Goal: Use online tool/utility: Use online tool/utility

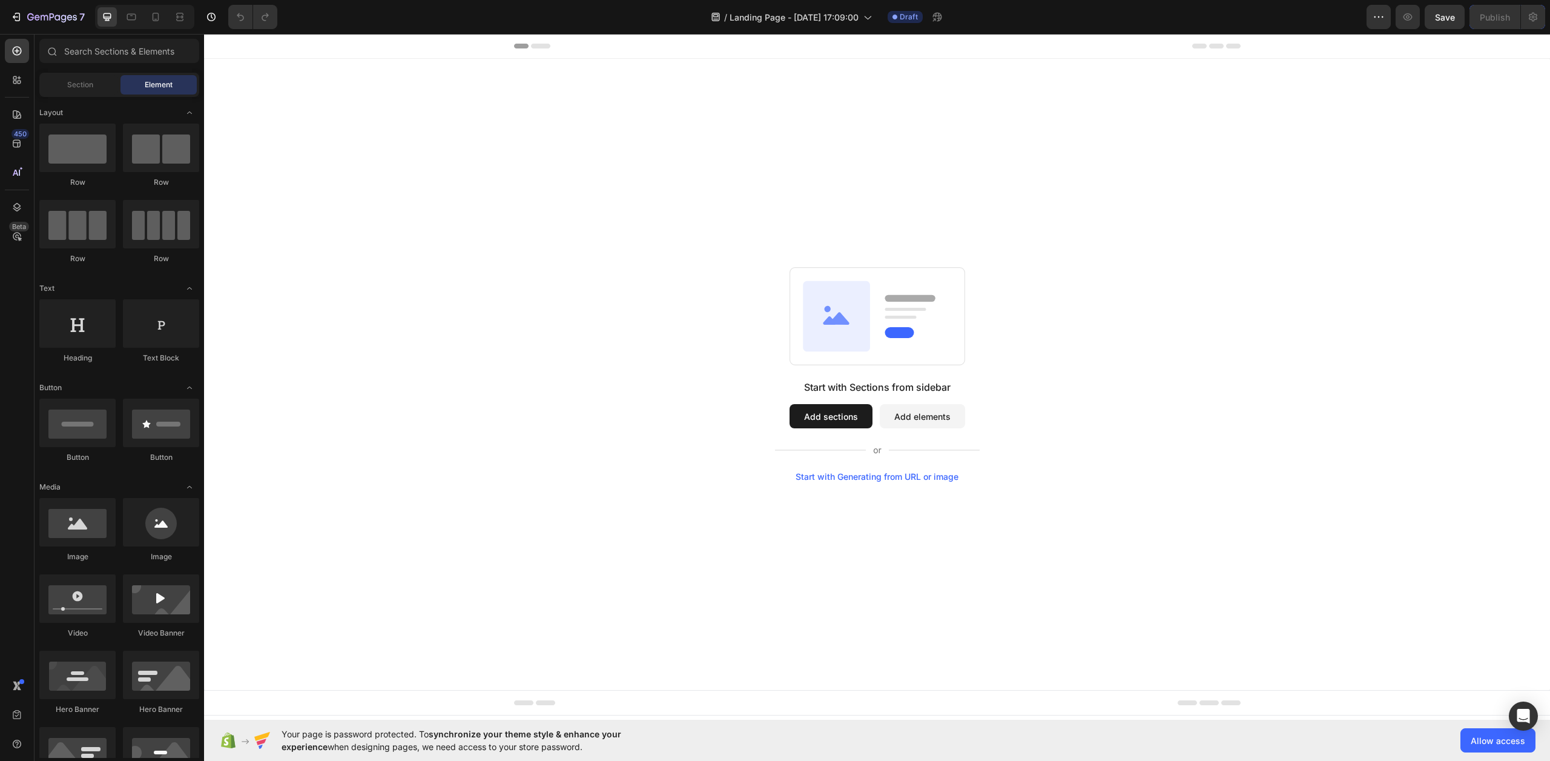
click at [863, 475] on div "Start with Generating from URL or image" at bounding box center [877, 477] width 163 height 10
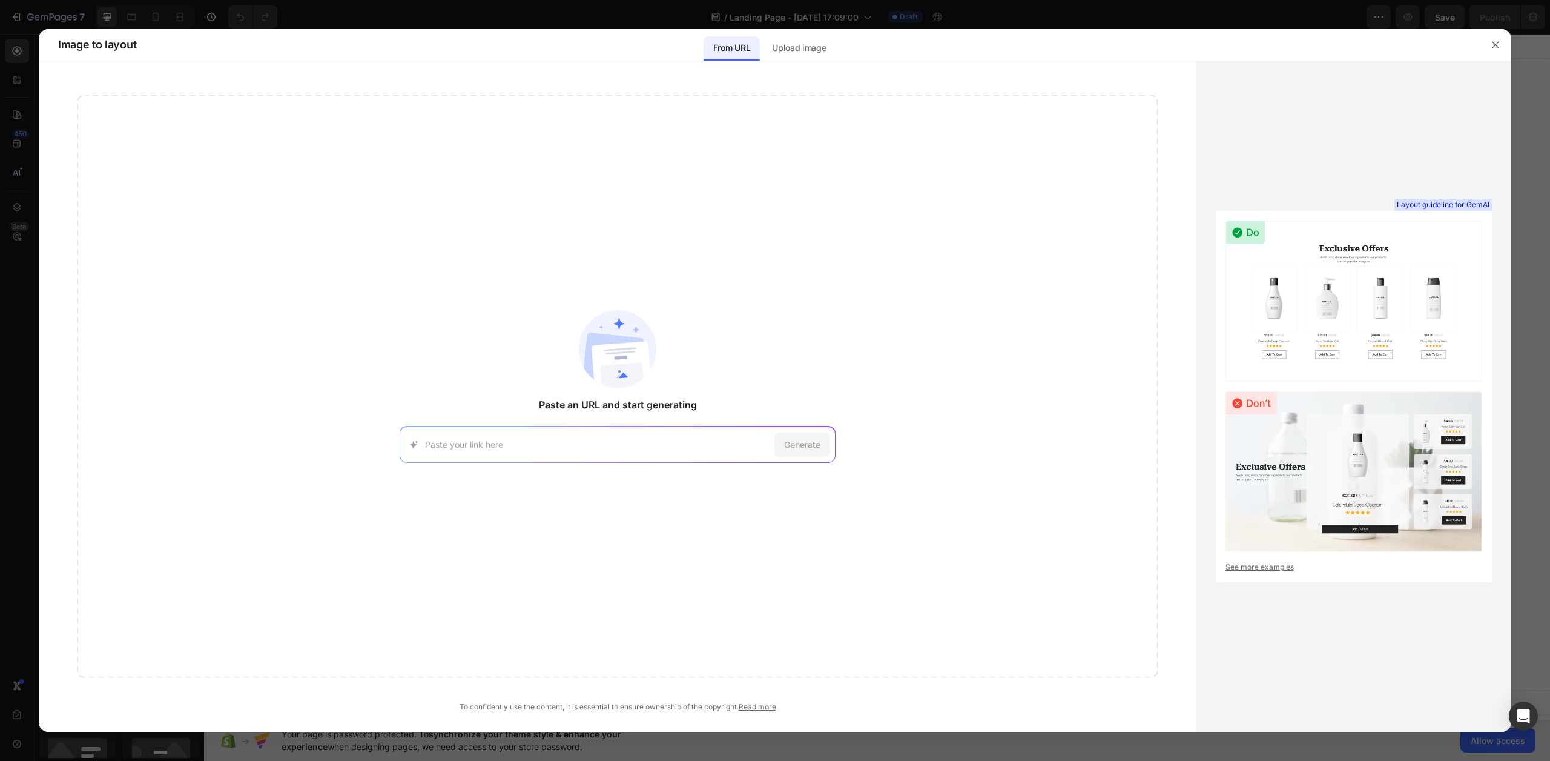
paste input "[URL][DOMAIN_NAME]"
type input "[URL][DOMAIN_NAME]"
click at [802, 443] on span "Generate" at bounding box center [802, 444] width 36 height 13
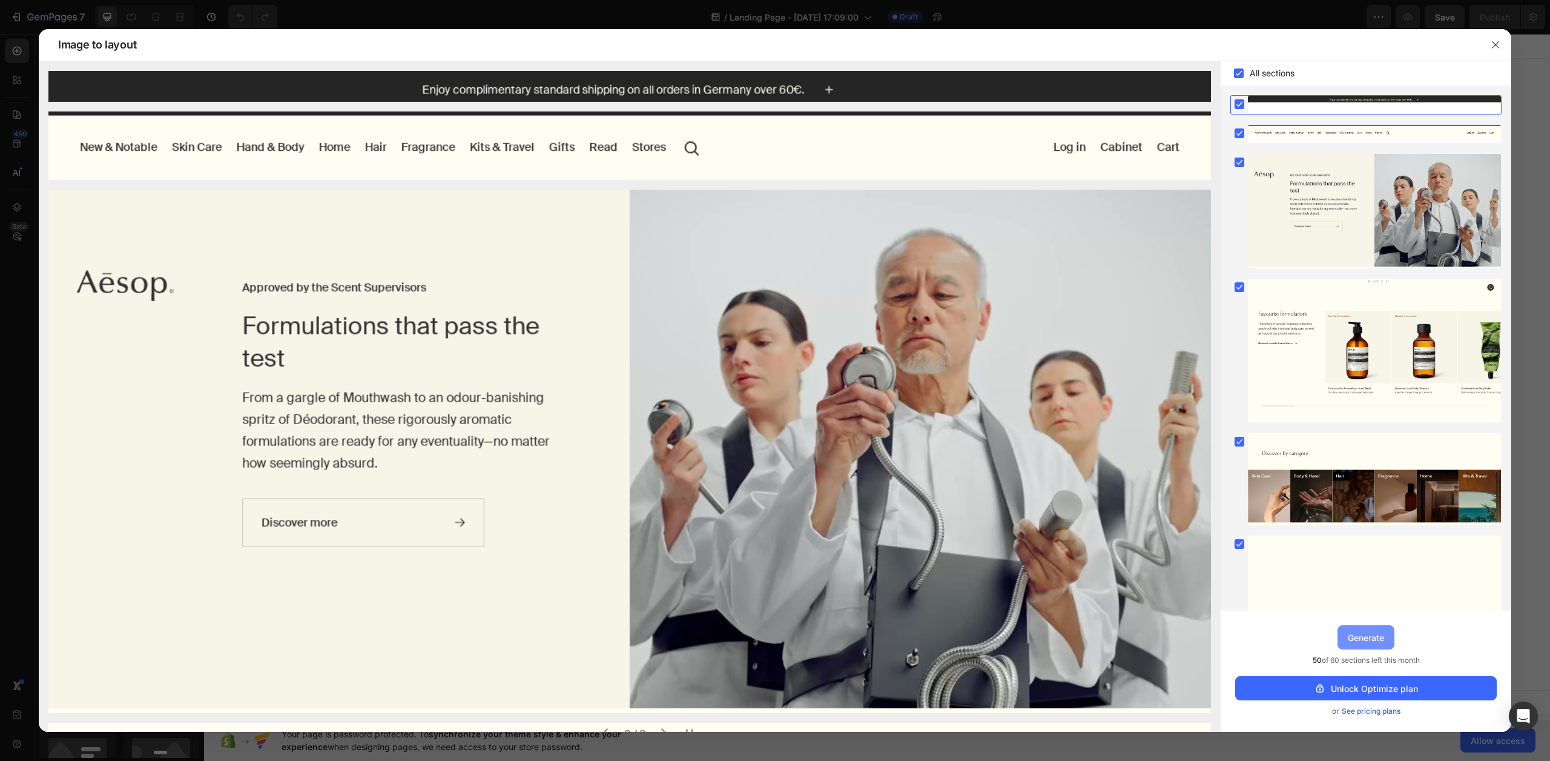
click at [1378, 638] on div "Generate" at bounding box center [1366, 637] width 36 height 13
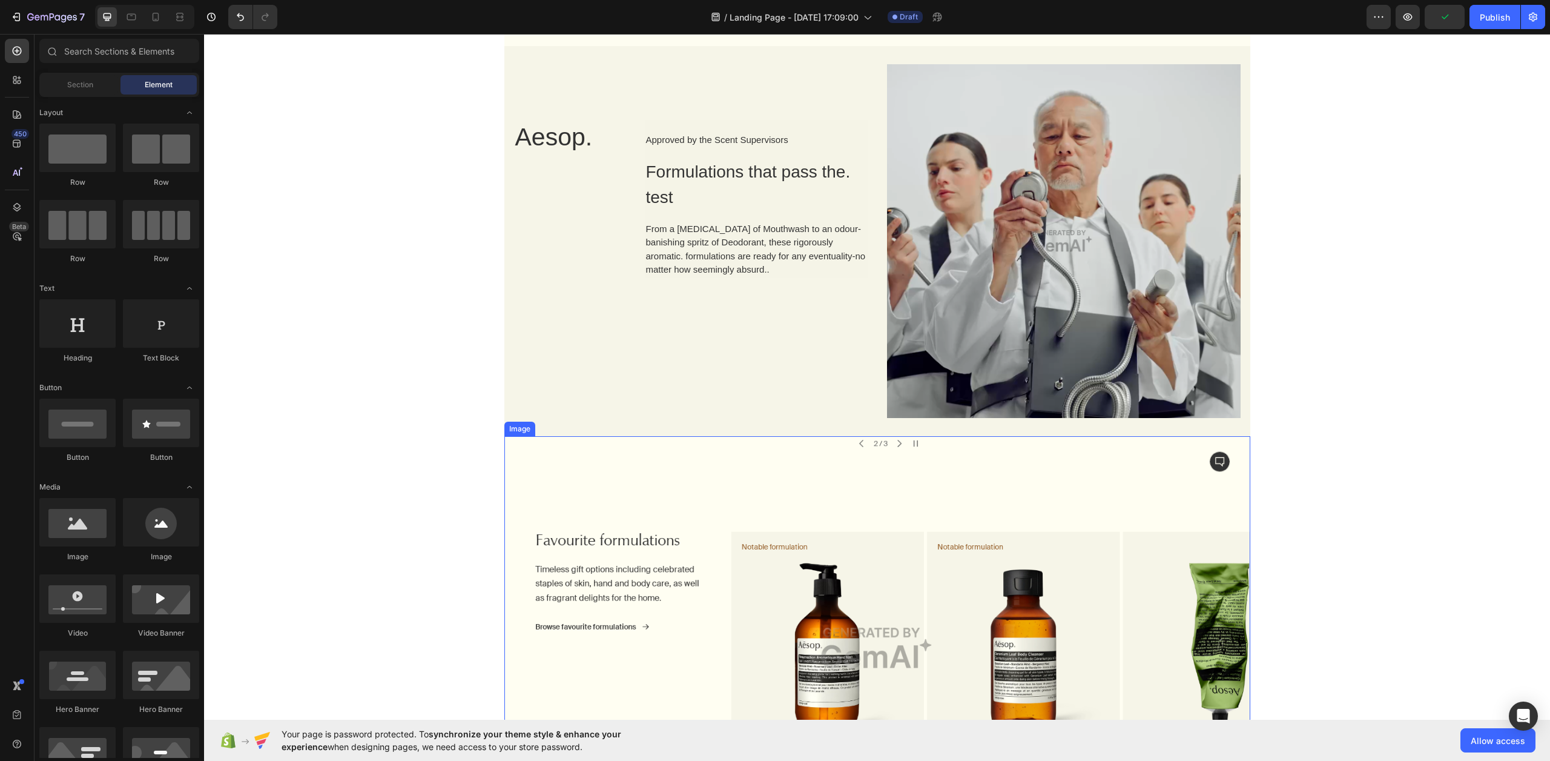
scroll to position [395, 0]
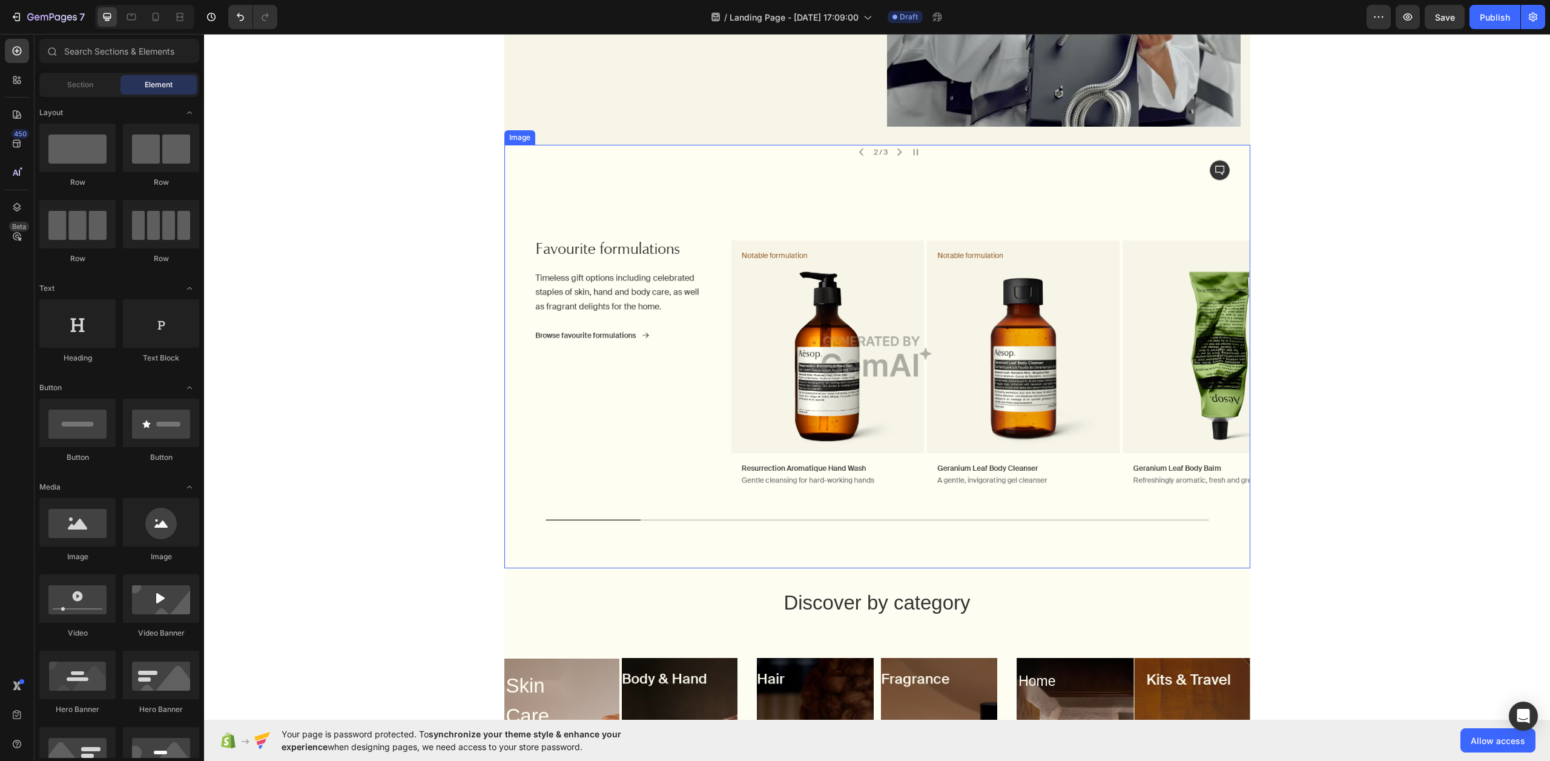
click at [869, 366] on img at bounding box center [877, 356] width 746 height 423
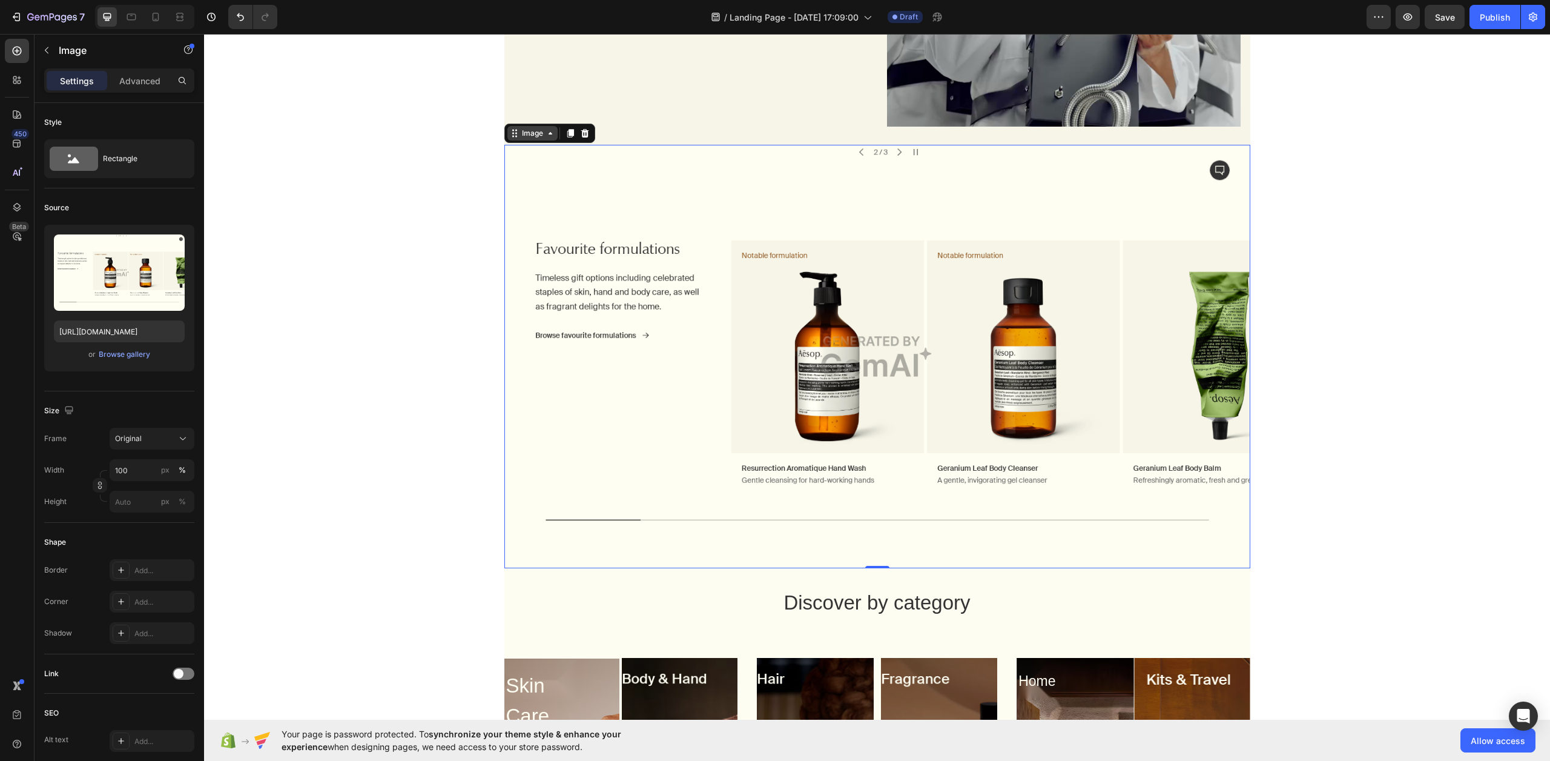
click at [546, 138] on icon at bounding box center [551, 133] width 10 height 10
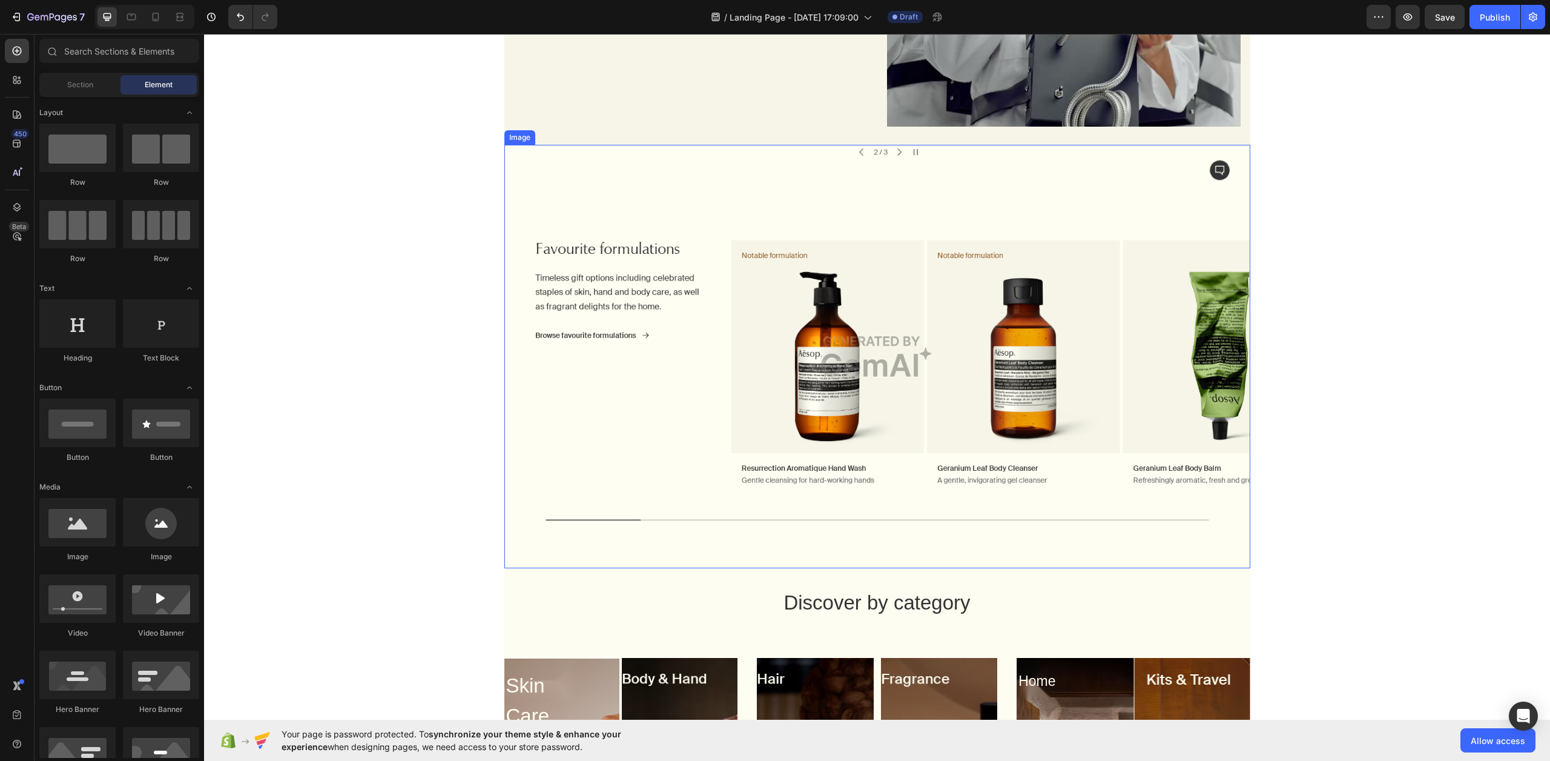
click at [581, 332] on img at bounding box center [877, 356] width 746 height 423
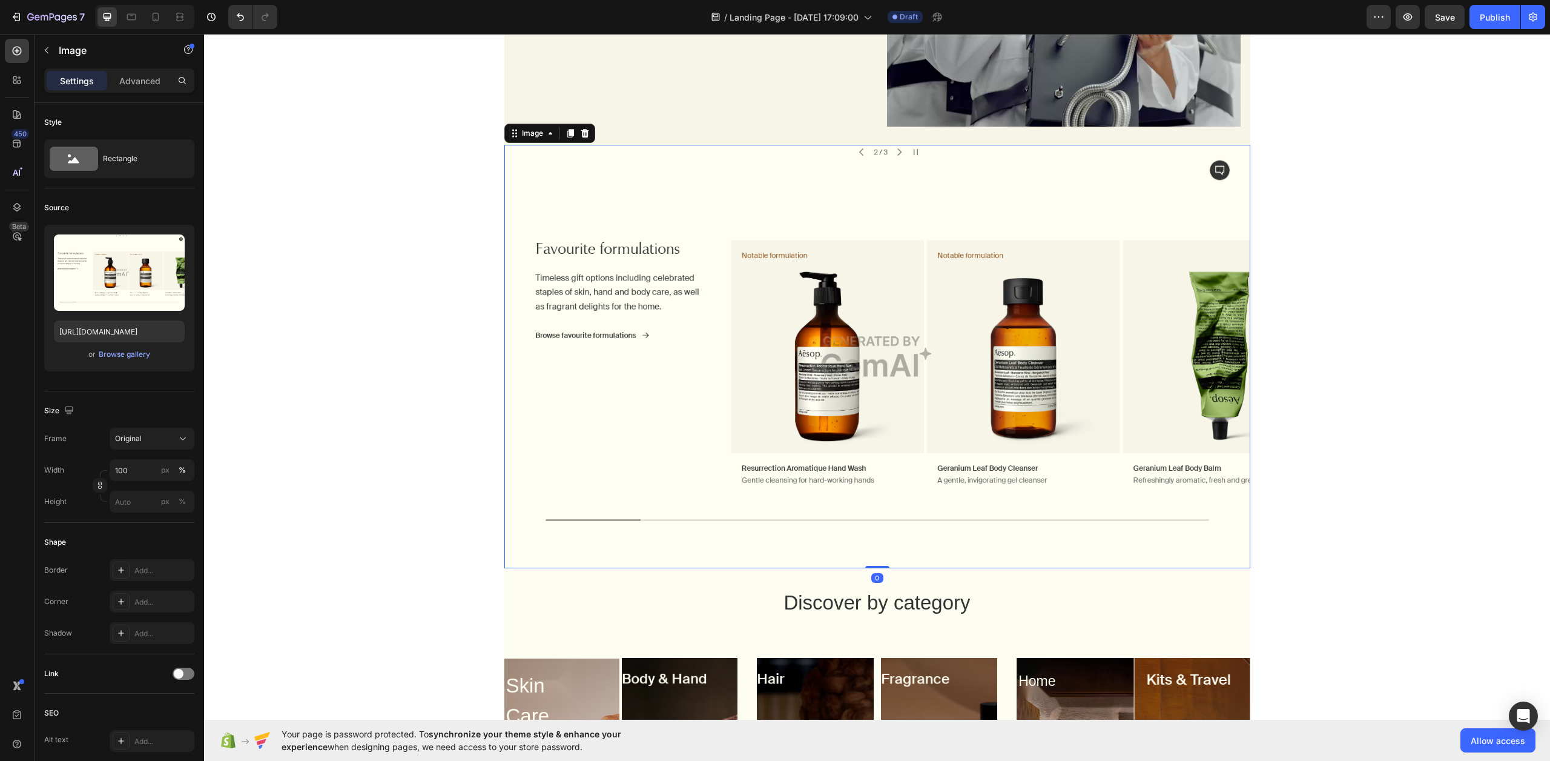
click at [581, 332] on img at bounding box center [877, 356] width 746 height 423
click at [858, 350] on img at bounding box center [877, 356] width 746 height 423
click at [1023, 358] on img at bounding box center [877, 356] width 746 height 423
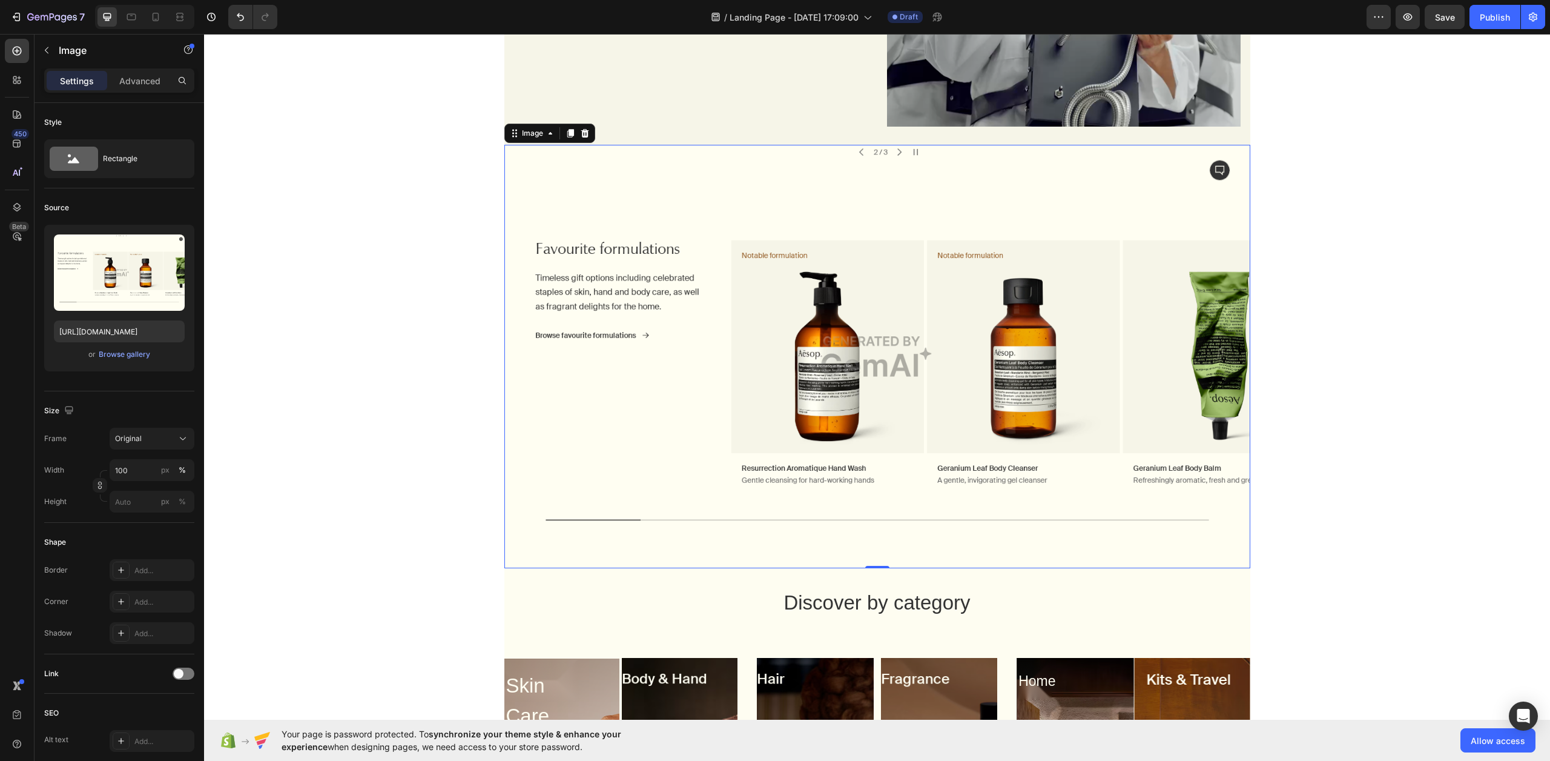
click at [1024, 358] on img at bounding box center [877, 356] width 746 height 423
click at [1187, 347] on img at bounding box center [877, 356] width 746 height 423
click at [1188, 347] on img at bounding box center [877, 356] width 746 height 423
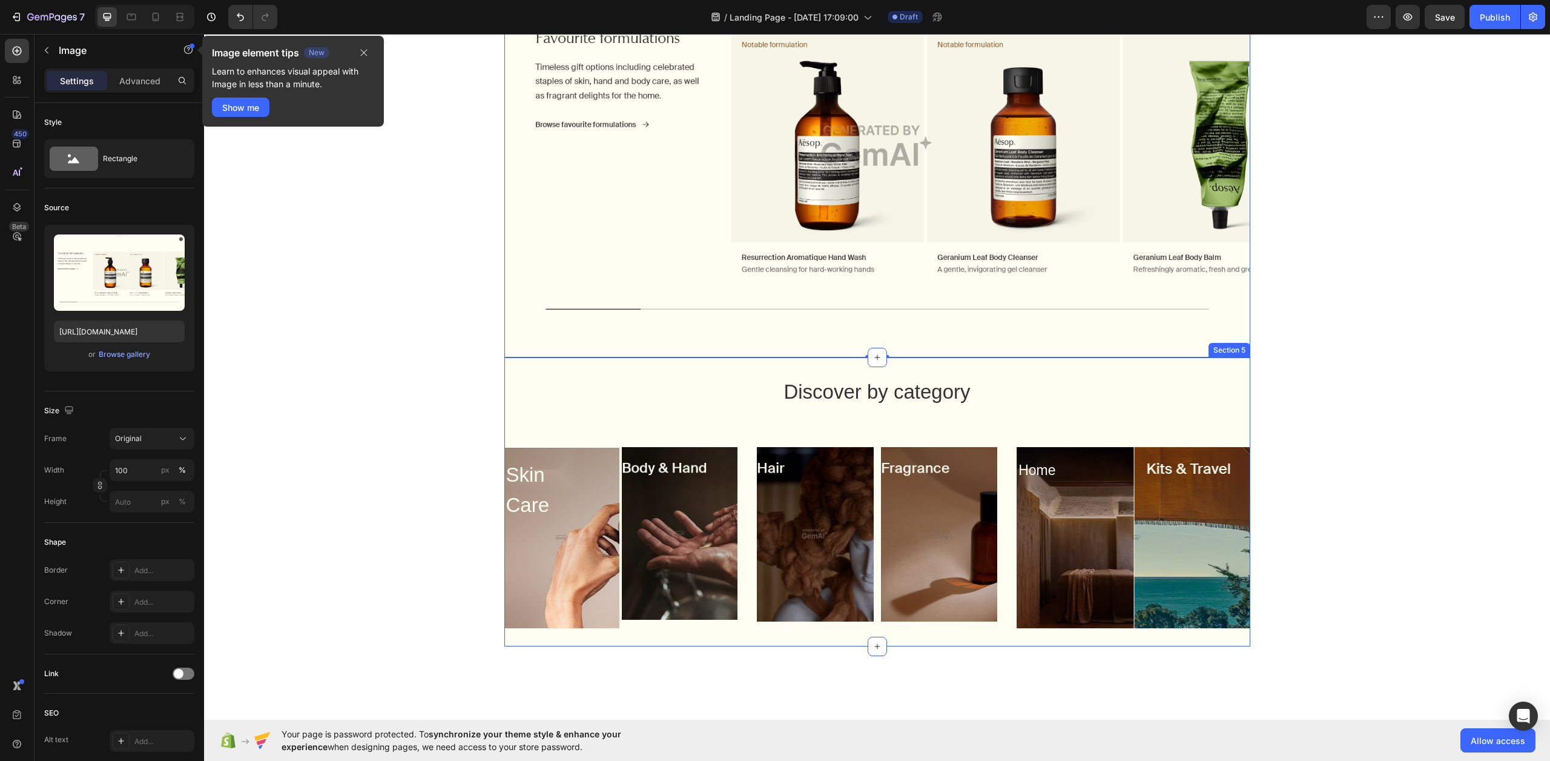
scroll to position [689, 0]
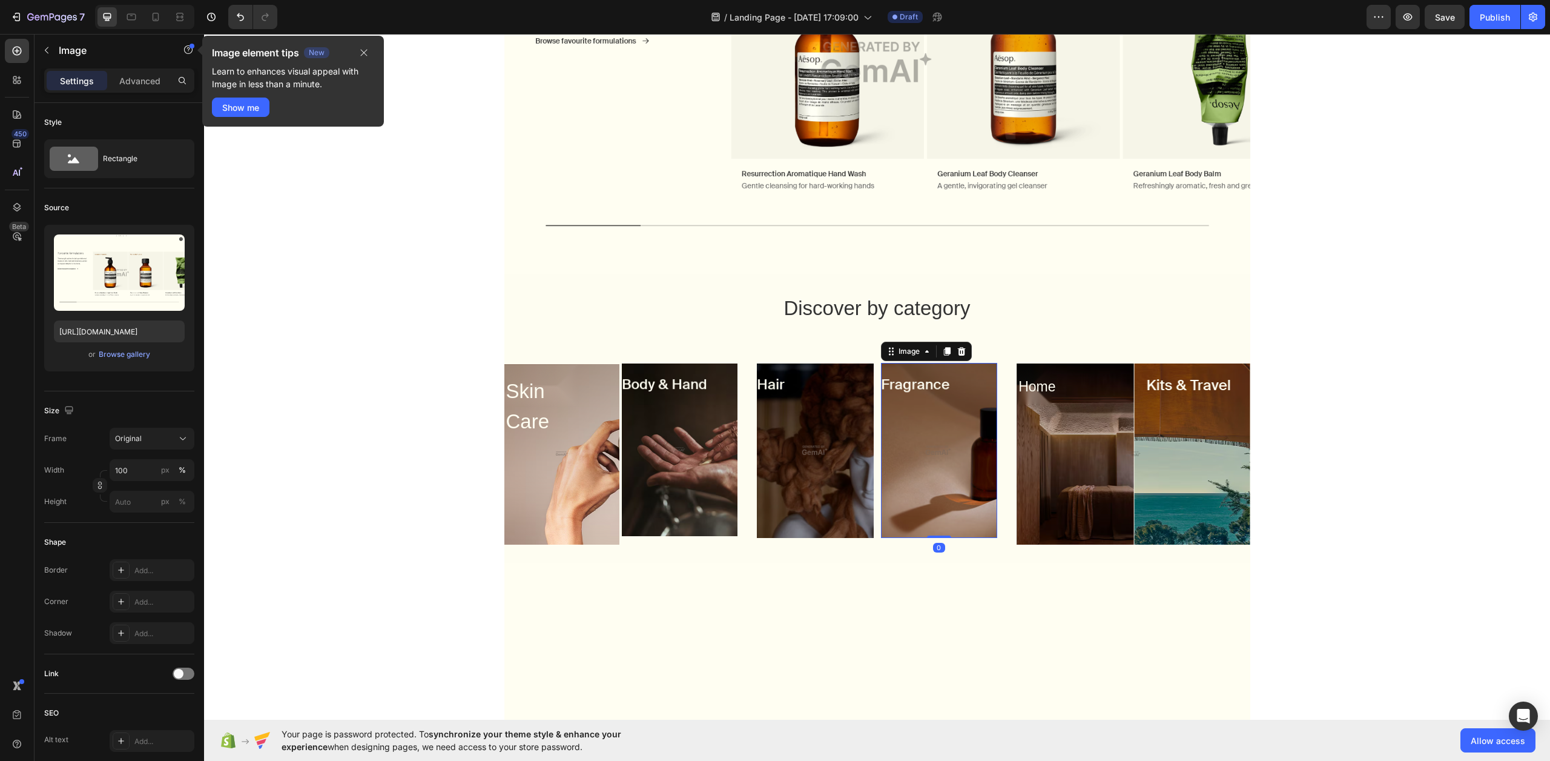
click at [891, 418] on img at bounding box center [939, 450] width 117 height 175
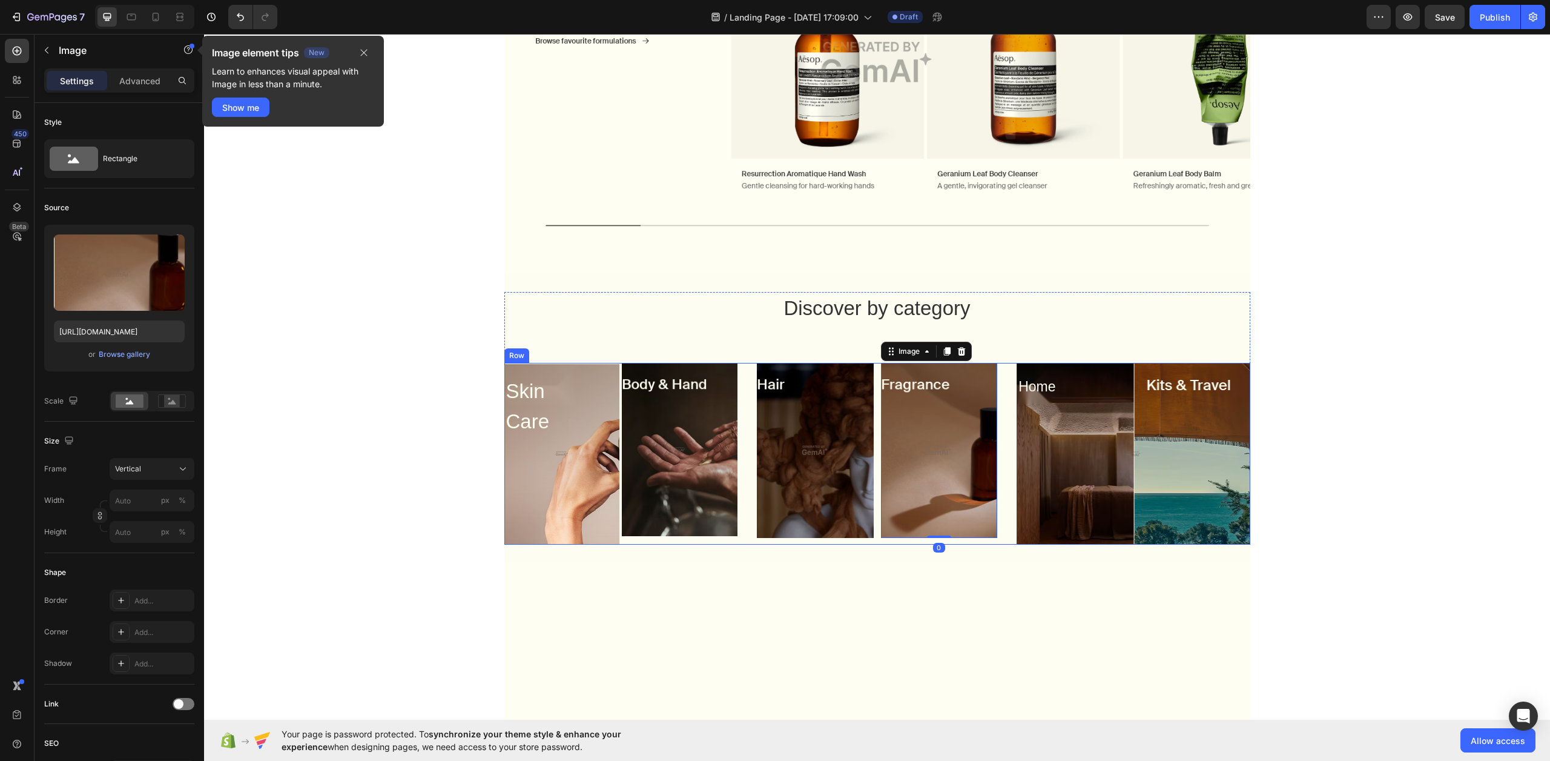
click at [859, 434] on img at bounding box center [815, 450] width 117 height 175
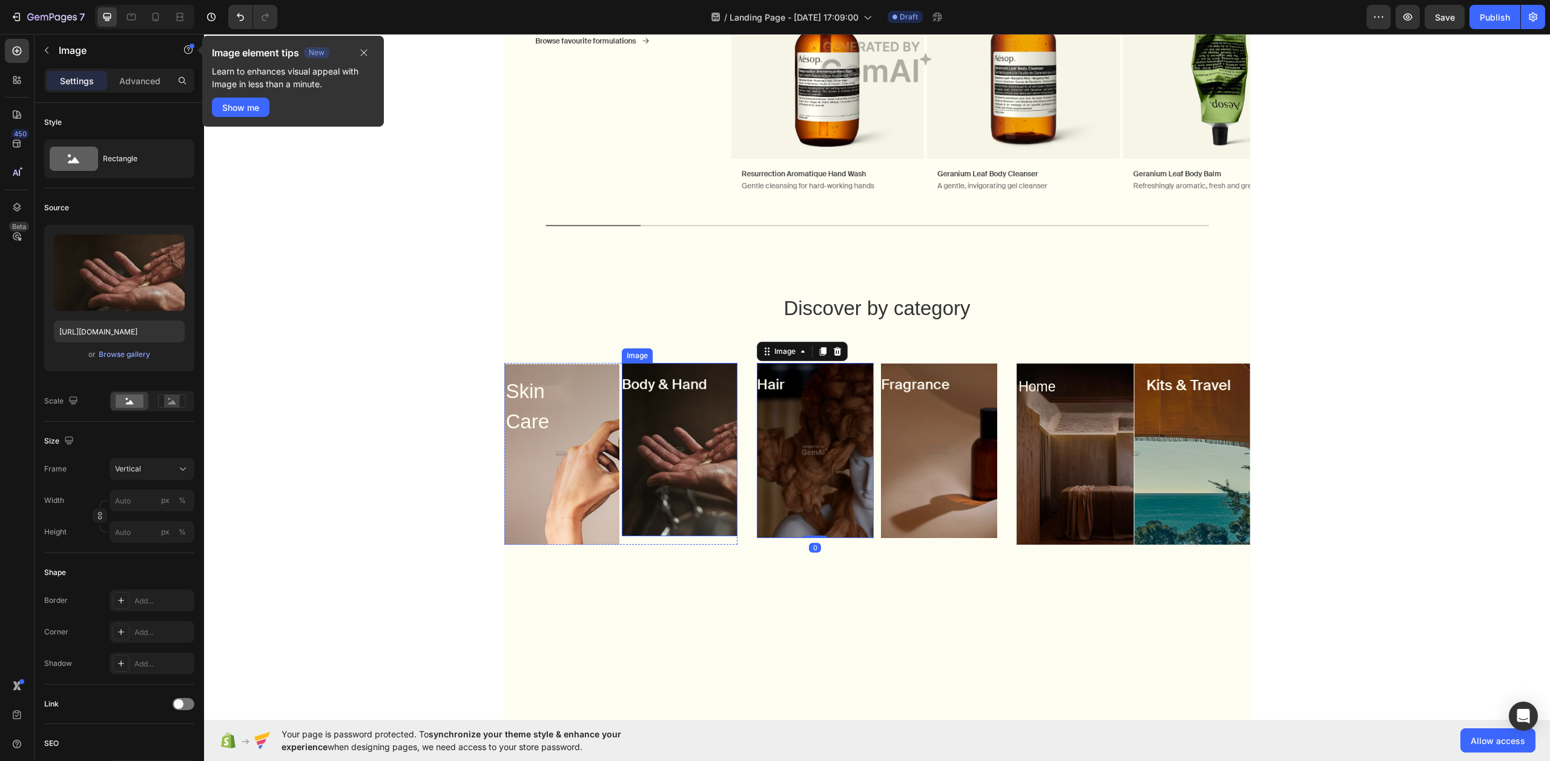
click at [698, 425] on img at bounding box center [680, 449] width 116 height 173
click at [579, 427] on div "[MEDICAL_DATA] Heading Row" at bounding box center [562, 400] width 116 height 74
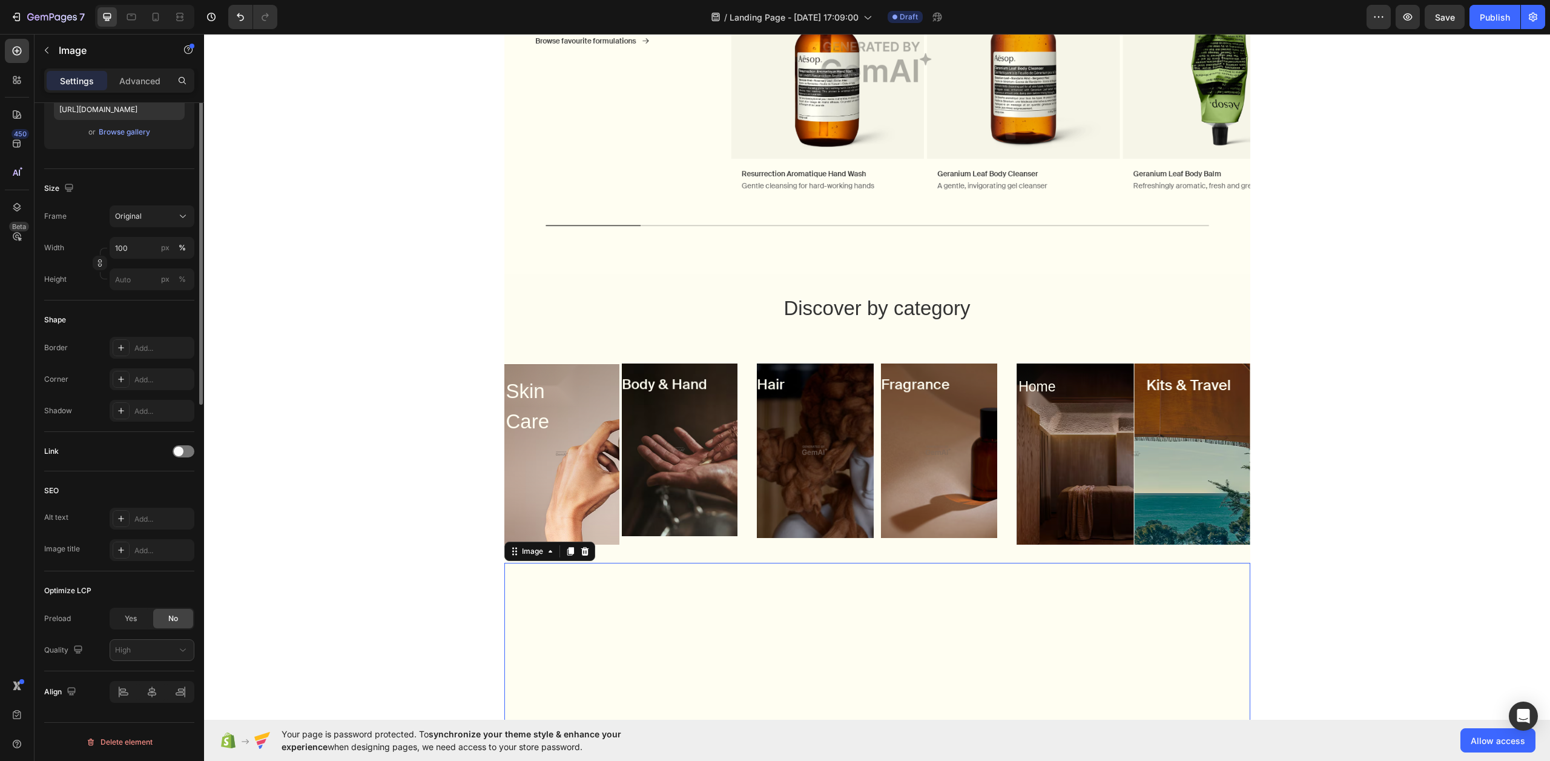
scroll to position [0, 0]
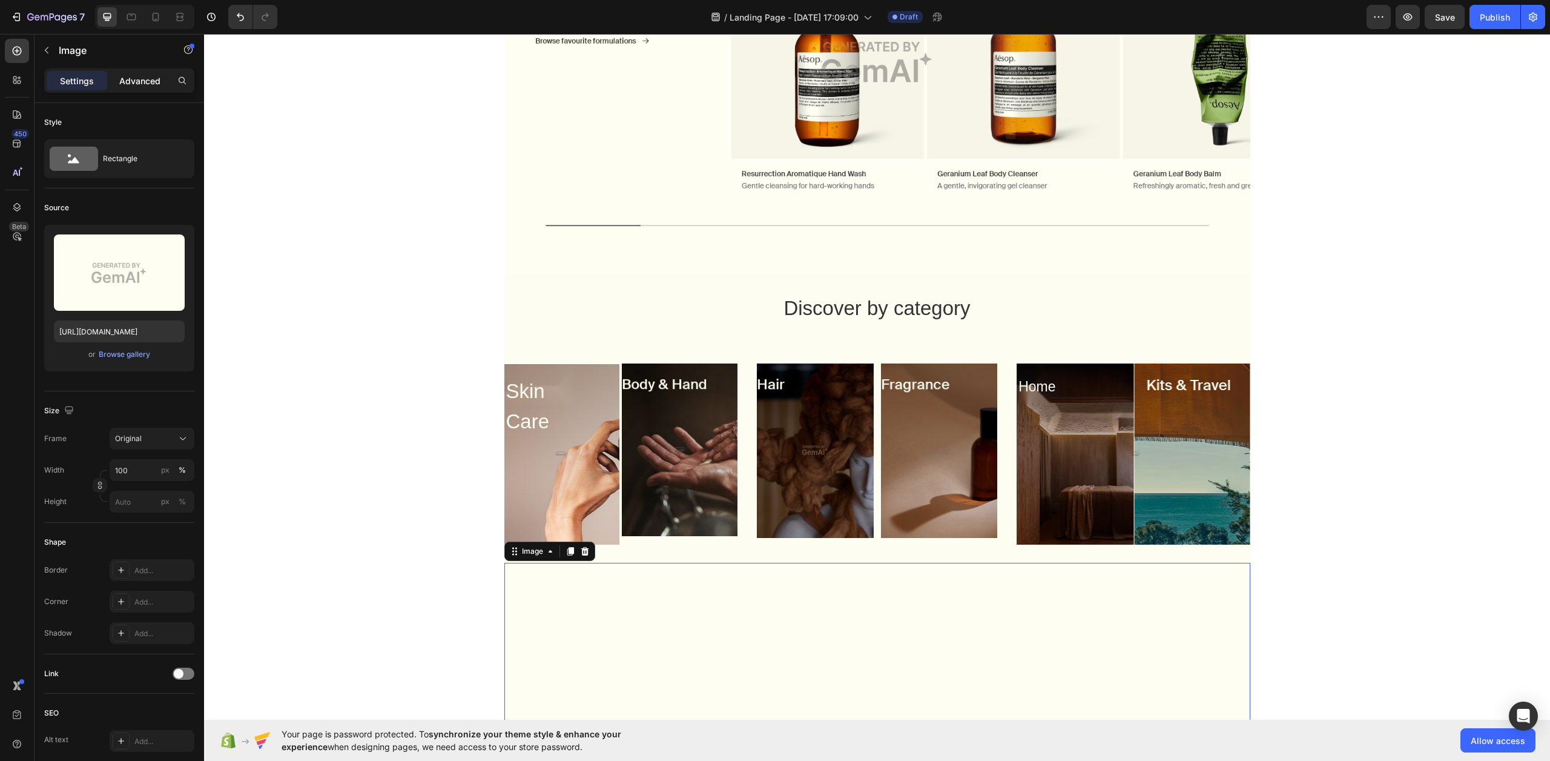
click at [146, 79] on p "Advanced" at bounding box center [139, 80] width 41 height 13
